Goal: Task Accomplishment & Management: Complete application form

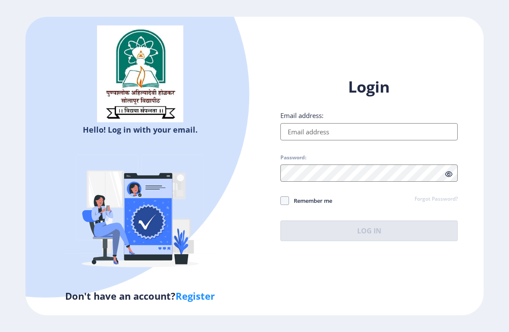
click at [397, 139] on input "Email address:" at bounding box center [368, 131] width 177 height 17
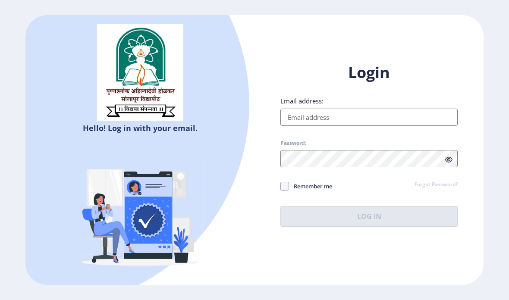
type input "[EMAIL_ADDRESS][DOMAIN_NAME]"
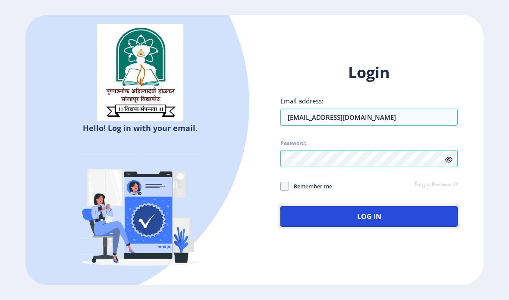
click at [378, 225] on button "Log In" at bounding box center [368, 216] width 177 height 21
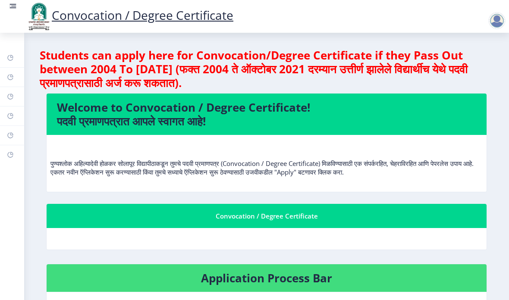
click at [15, 2] on rect at bounding box center [13, 6] width 9 height 9
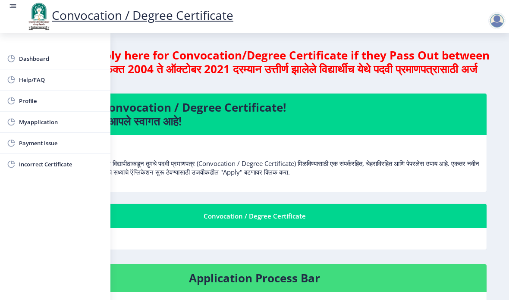
click at [33, 121] on span "Myapplication" at bounding box center [61, 122] width 85 height 10
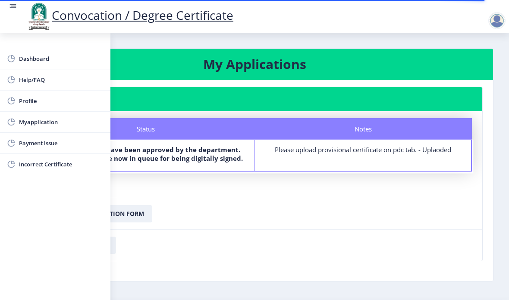
click at [9, 10] on rect at bounding box center [13, 6] width 9 height 9
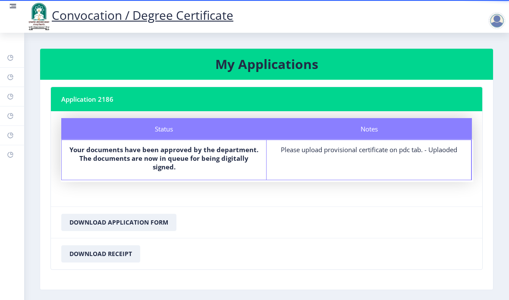
click at [9, 12] on link at bounding box center [13, 16] width 9 height 29
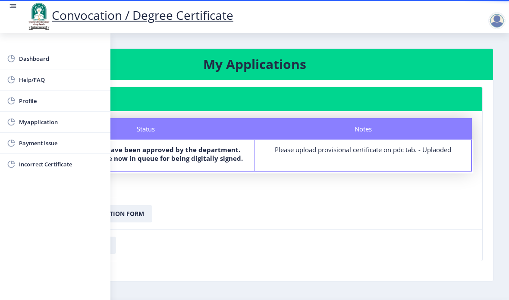
click at [13, 8] on rect at bounding box center [13, 8] width 6 height 1
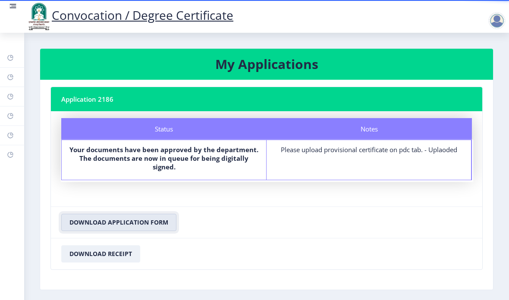
click at [167, 220] on button "Download Application Form" at bounding box center [118, 222] width 115 height 17
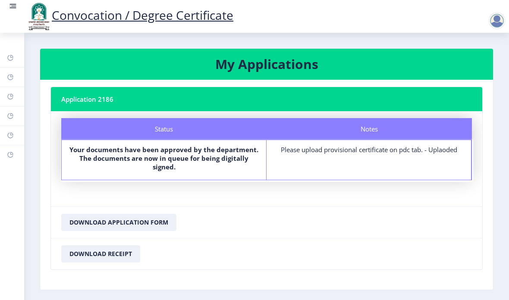
click at [16, 10] on rect at bounding box center [13, 6] width 9 height 9
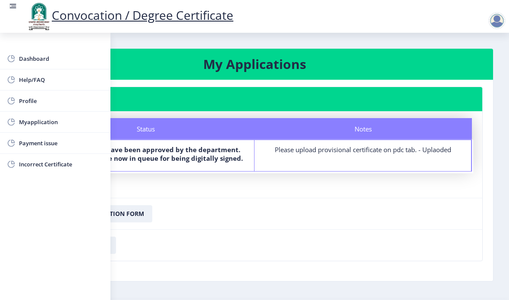
click at [33, 53] on link "Dashboard" at bounding box center [55, 58] width 110 height 21
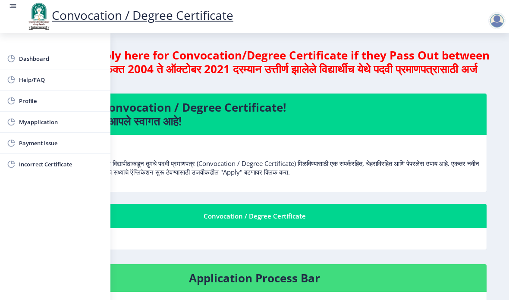
click at [12, 7] on rect at bounding box center [13, 6] width 9 height 9
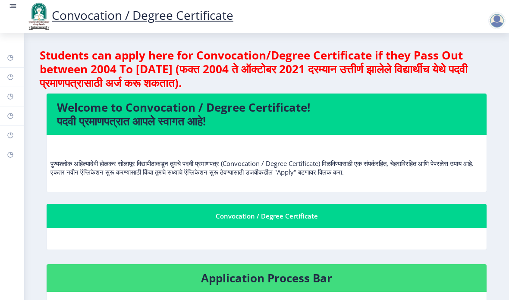
click at [499, 19] on div at bounding box center [496, 20] width 17 height 17
